Goal: Find specific page/section

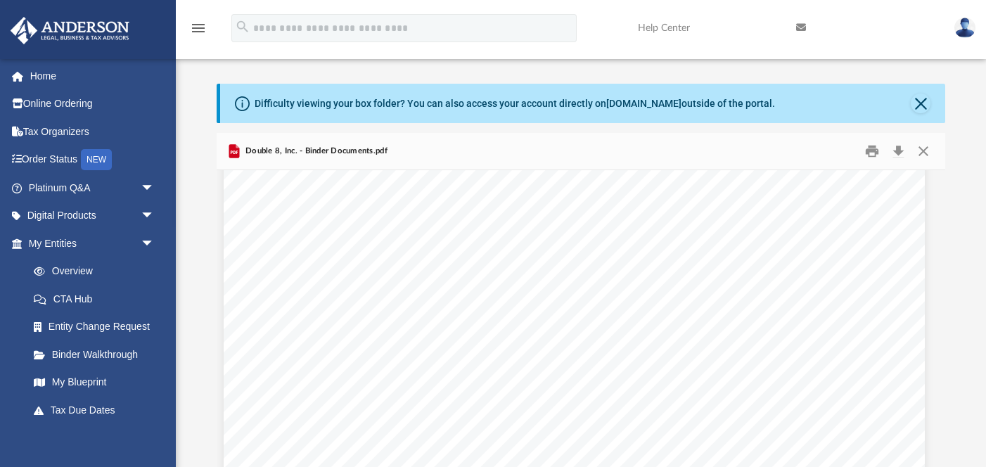
scroll to position [8719, 6]
click at [53, 247] on link "My Entities arrow_drop_down" at bounding box center [93, 243] width 166 height 28
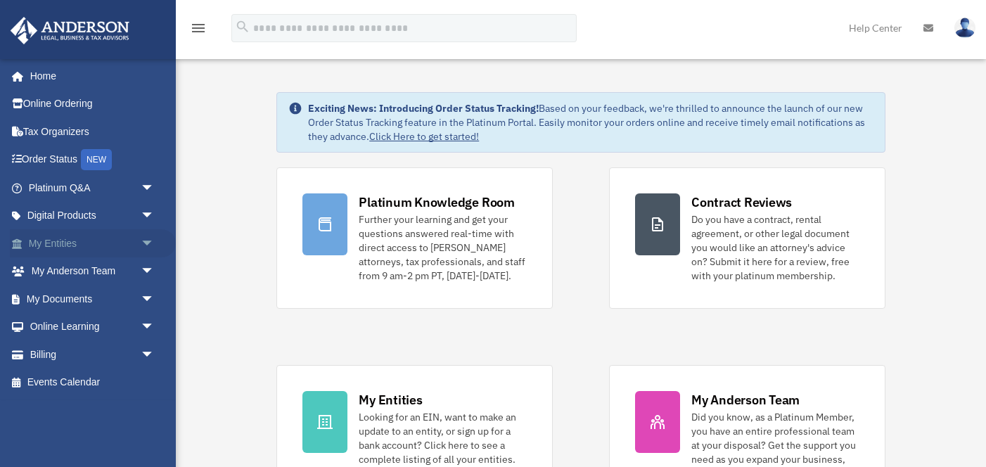
click at [49, 239] on link "My Entities arrow_drop_down" at bounding box center [93, 243] width 166 height 28
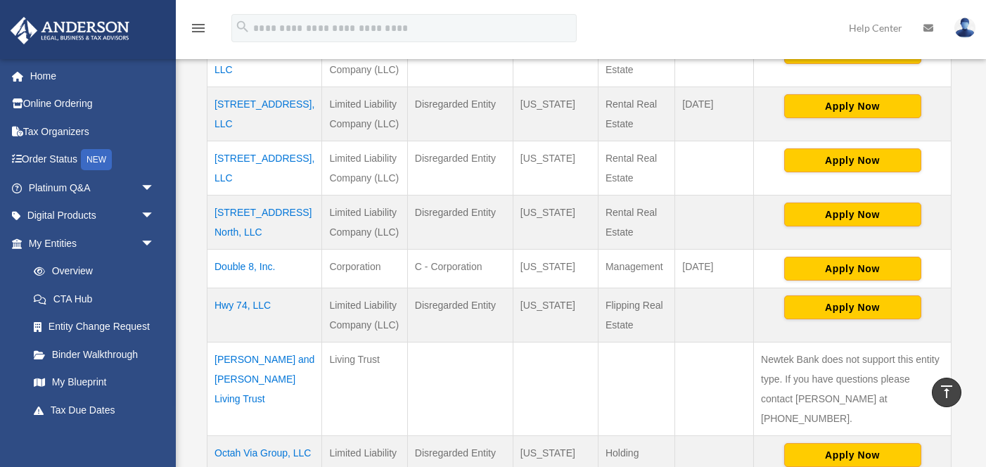
scroll to position [439, 0]
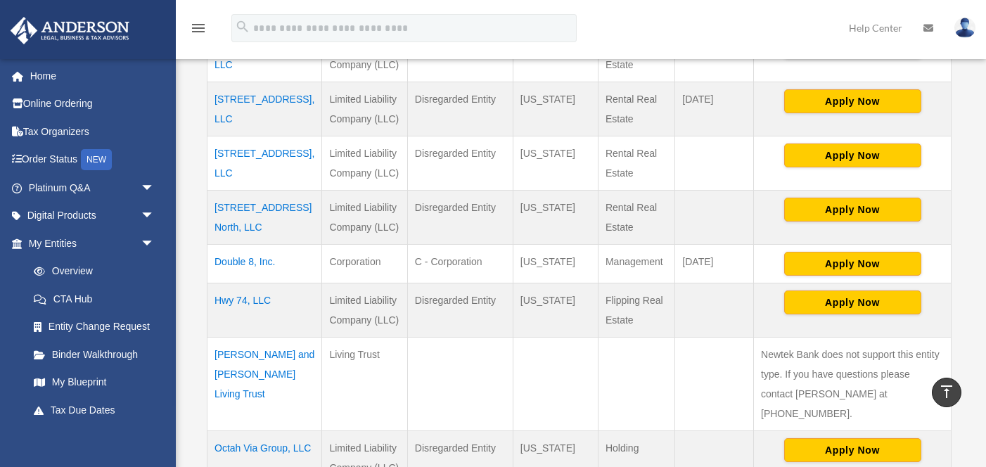
click at [259, 259] on td "Double 8, Inc." at bounding box center [264, 264] width 115 height 39
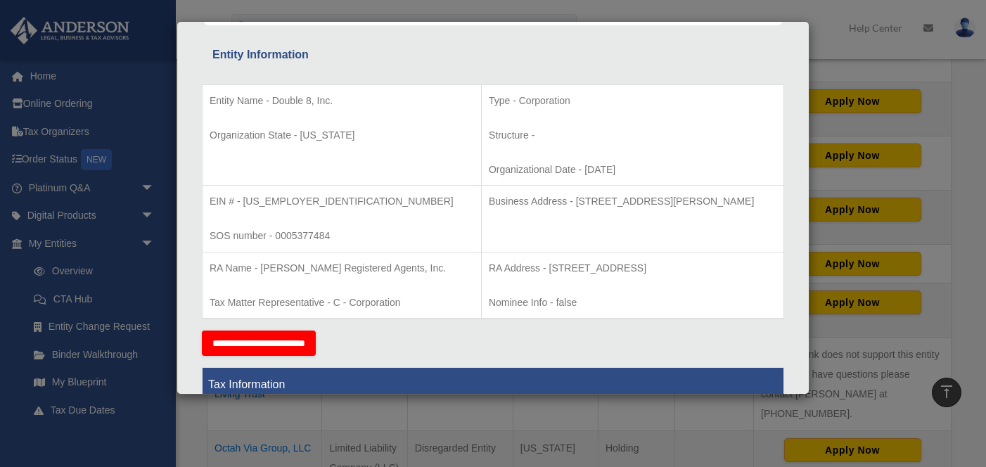
scroll to position [254, 0]
